Goal: Task Accomplishment & Management: Use online tool/utility

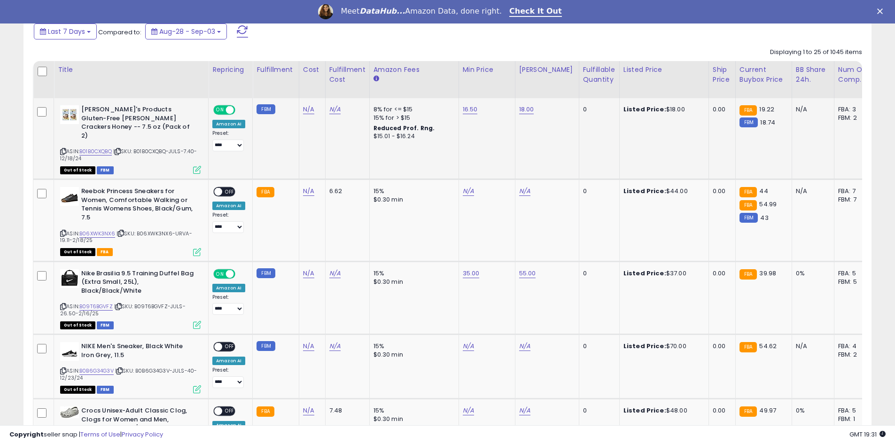
scroll to position [423, 0]
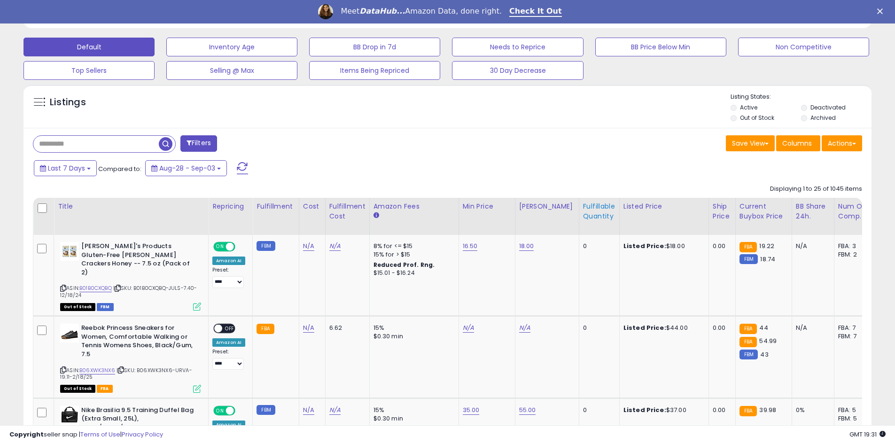
click at [583, 211] on div "Fulfillable Quantity" at bounding box center [599, 212] width 32 height 20
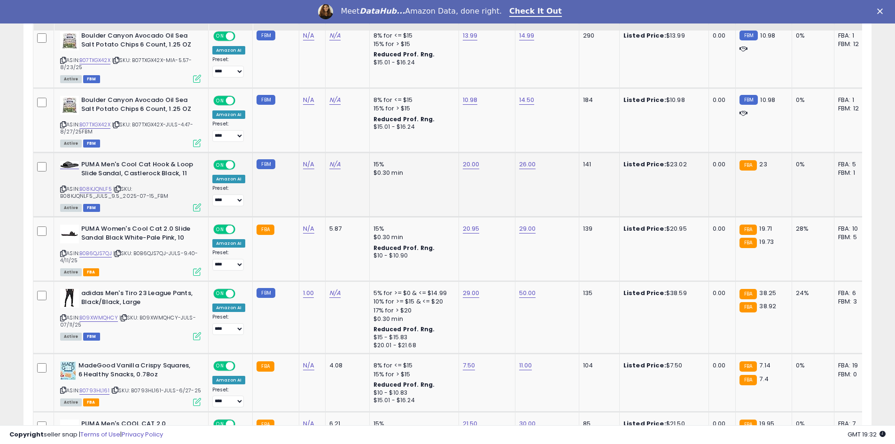
scroll to position [517, 0]
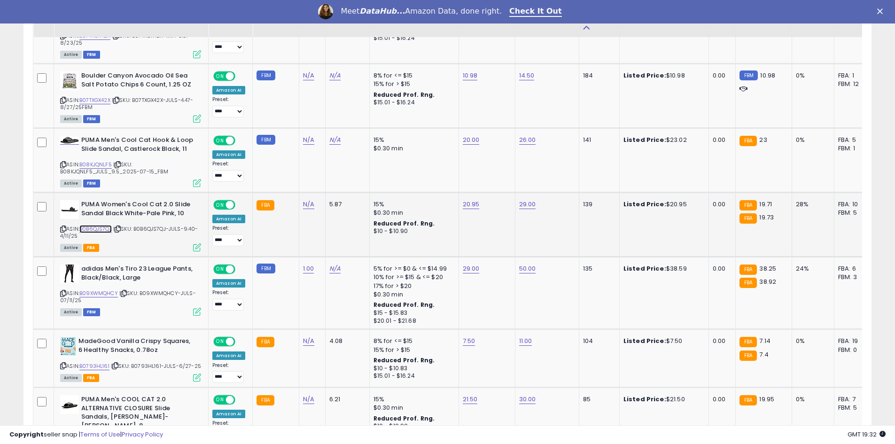
click at [100, 229] on link "B0B6QJS7QJ" at bounding box center [95, 229] width 32 height 8
